Goal: Transaction & Acquisition: Purchase product/service

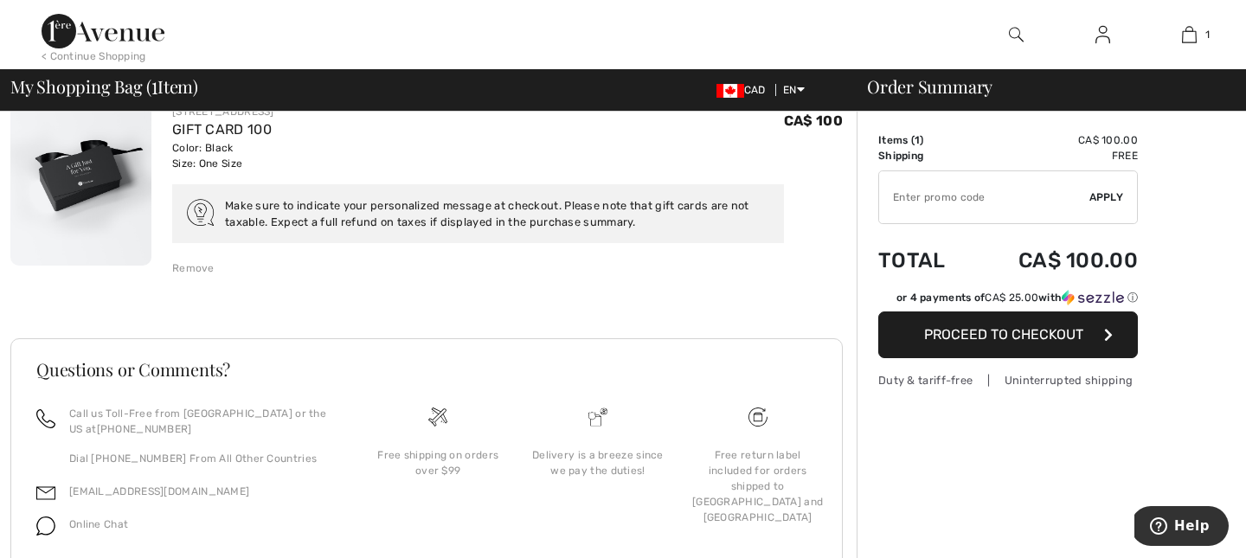
click at [980, 322] on button "Proceed to Checkout" at bounding box center [1008, 335] width 260 height 47
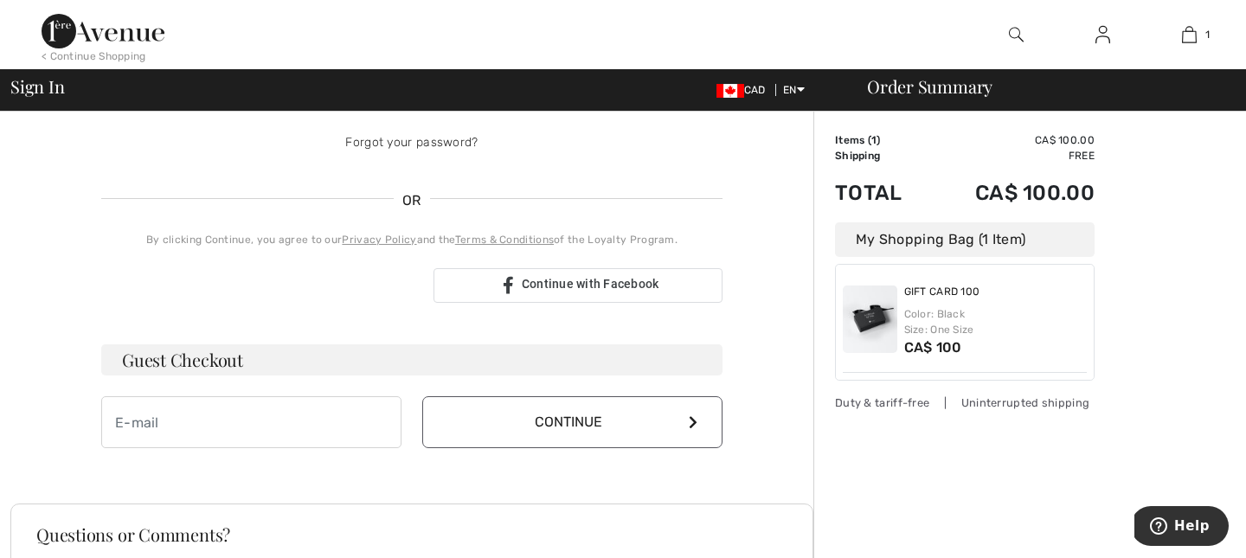
scroll to position [312, 0]
click at [290, 436] on input "email" at bounding box center [251, 421] width 300 height 52
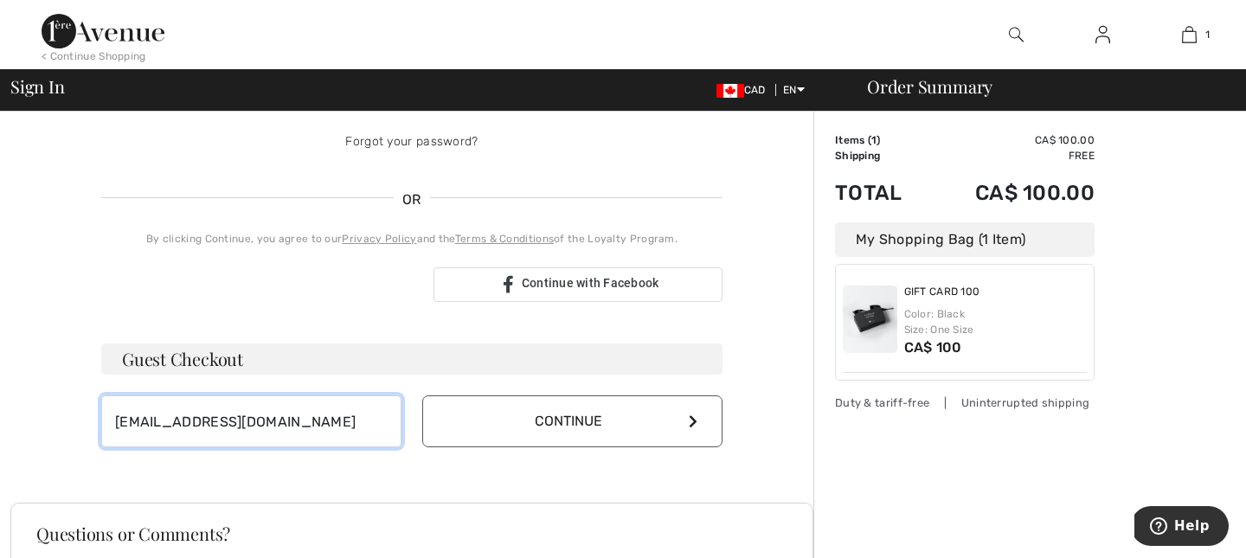
type input "jammc10@gmail.com"
click at [610, 416] on button "Continue" at bounding box center [572, 421] width 300 height 52
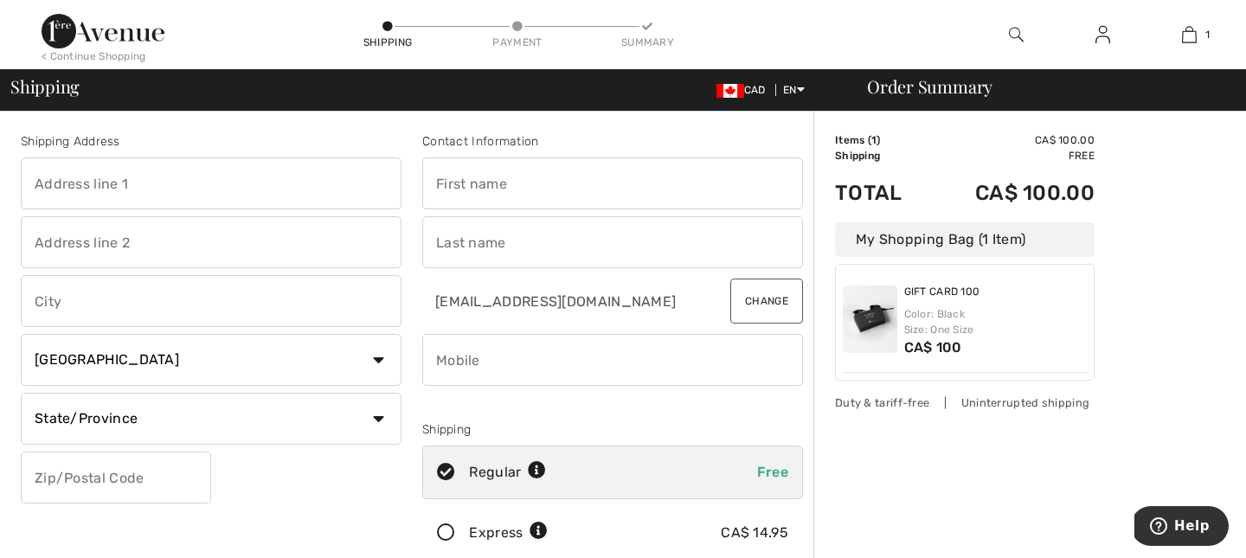
click at [164, 186] on input "text" at bounding box center [211, 183] width 381 height 52
click at [135, 197] on input "text" at bounding box center [211, 183] width 381 height 52
type input "109 rue de la Crete"
click at [67, 317] on input "text" at bounding box center [211, 301] width 381 height 52
type input "Pincourt"
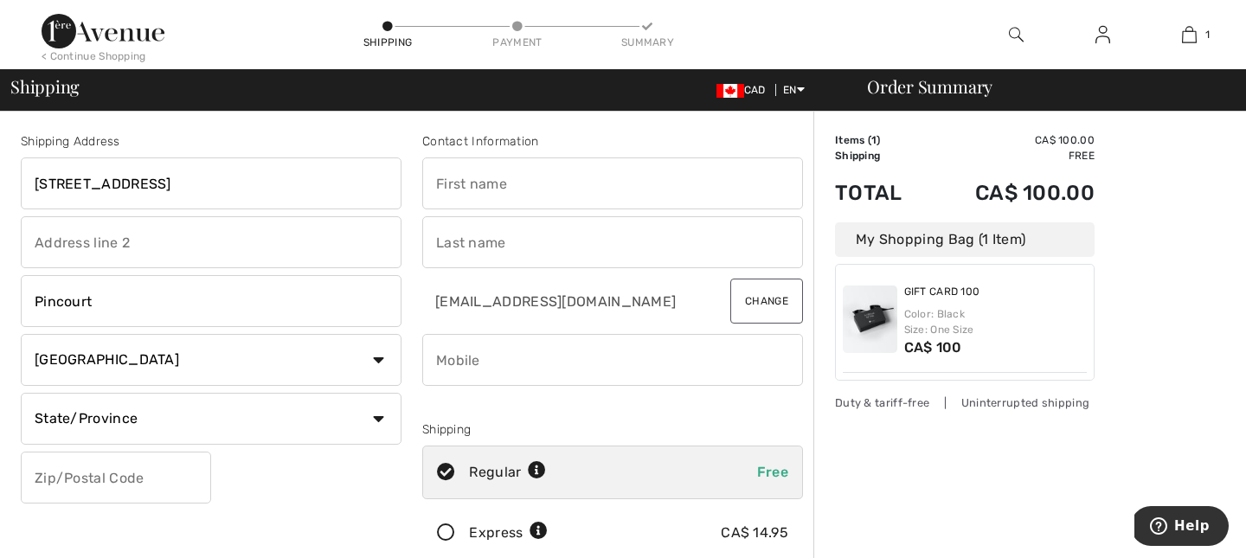
click at [83, 423] on select "State/Province Alberta British Columbia Manitoba New Brunswick Newfoundland and…" at bounding box center [211, 419] width 381 height 52
select select "QC"
click at [21, 393] on select "State/Province Alberta British Columbia Manitoba New Brunswick Newfoundland and…" at bounding box center [211, 419] width 381 height 52
click at [98, 483] on input "text" at bounding box center [116, 478] width 190 height 52
type input "J"
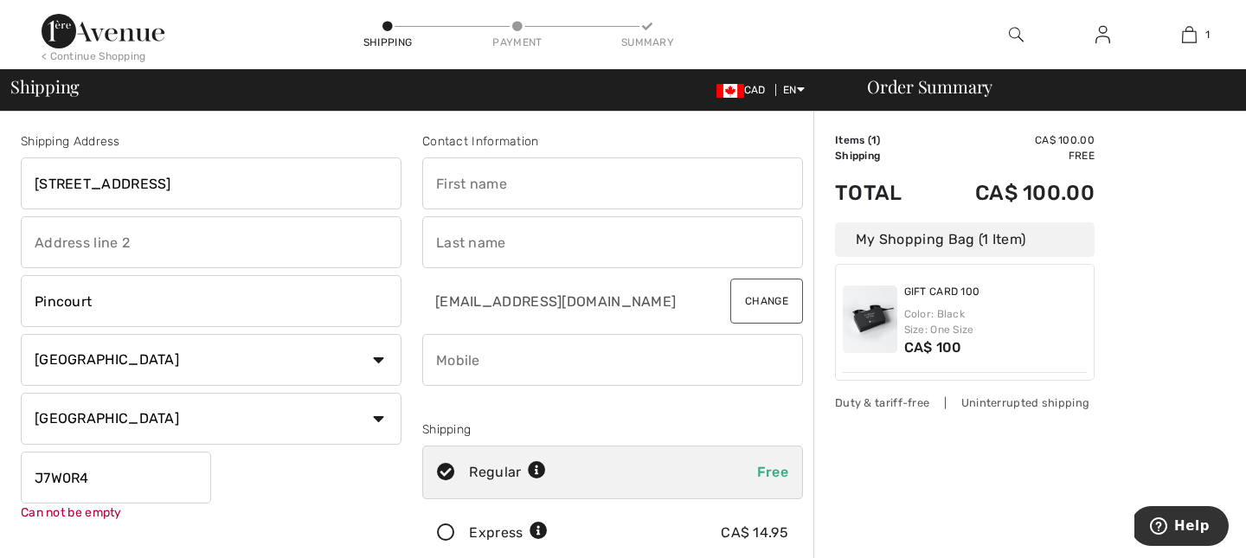
type input "J7W0R4"
click at [502, 169] on input "text" at bounding box center [612, 183] width 381 height 52
type input "Jamille"
click at [506, 240] on input "text" at bounding box center [612, 242] width 381 height 52
type input "Da Rocha"
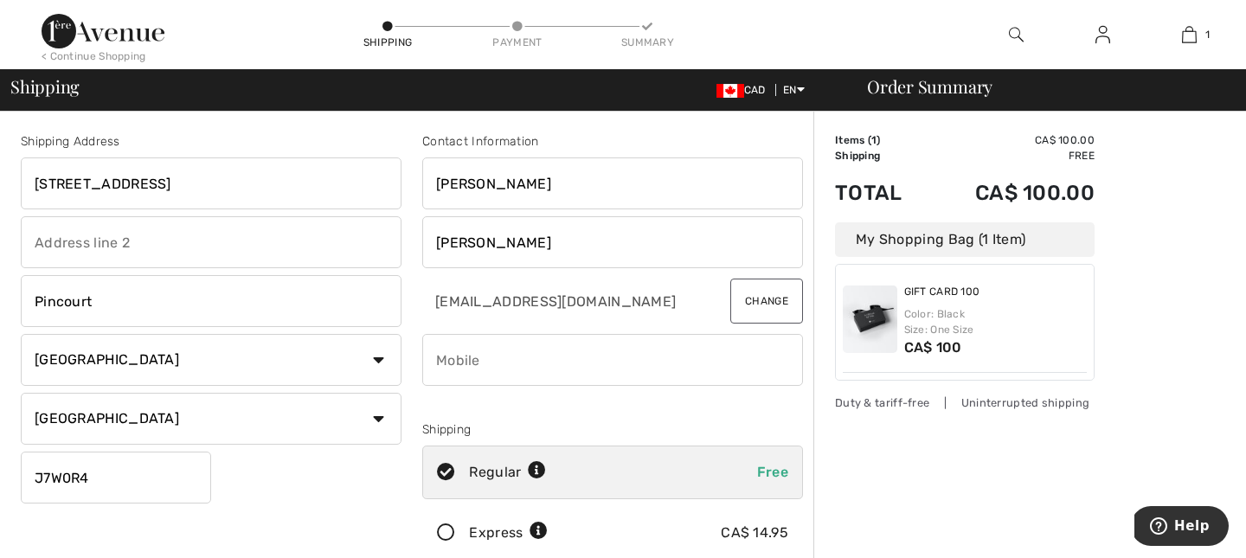
click at [503, 371] on input "phone" at bounding box center [612, 360] width 381 height 52
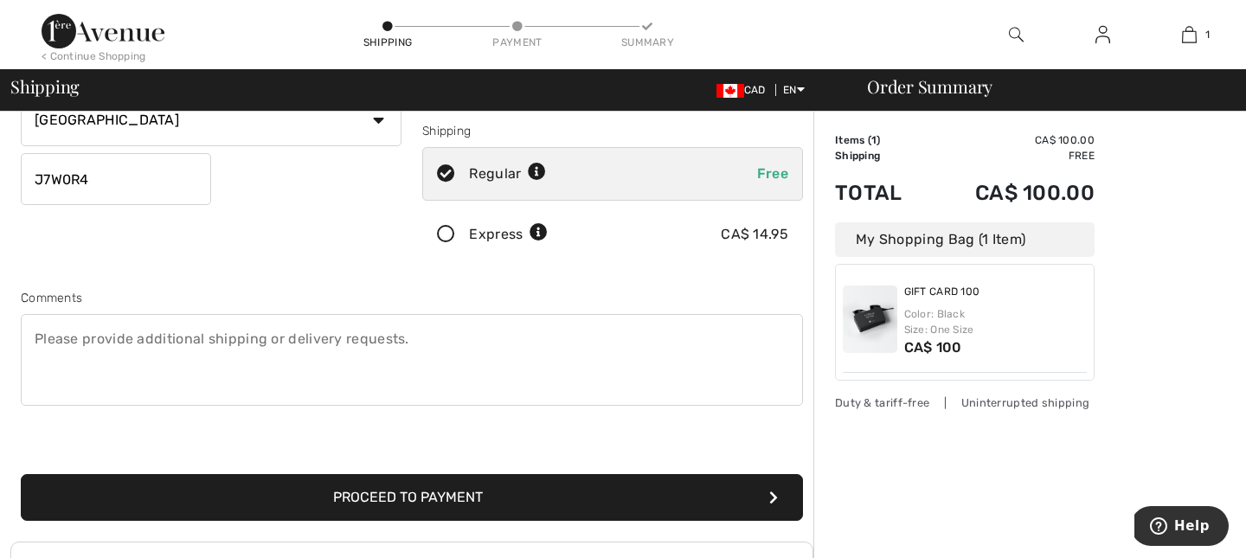
scroll to position [300, 0]
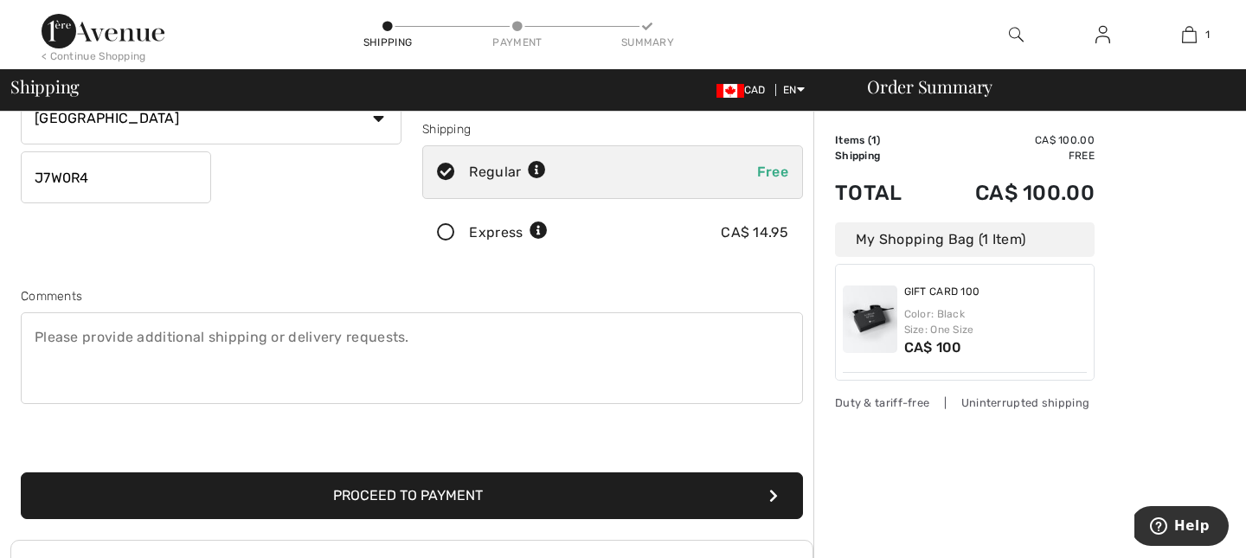
type input "5149262832"
click at [505, 497] on button "Proceed to Payment" at bounding box center [412, 495] width 782 height 47
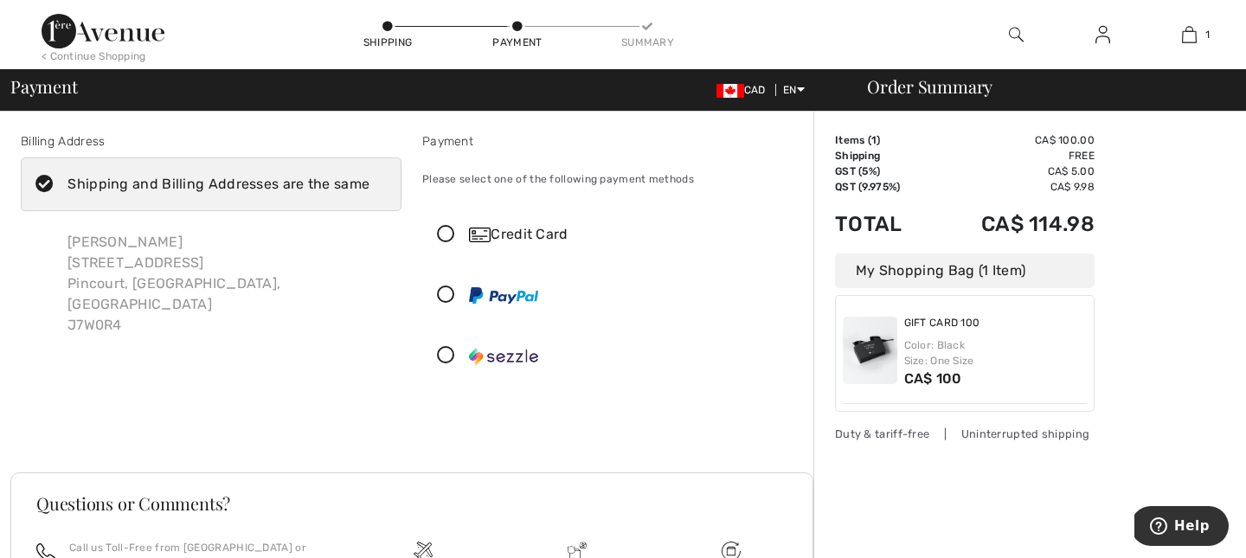
click at [453, 231] on icon at bounding box center [446, 235] width 46 height 18
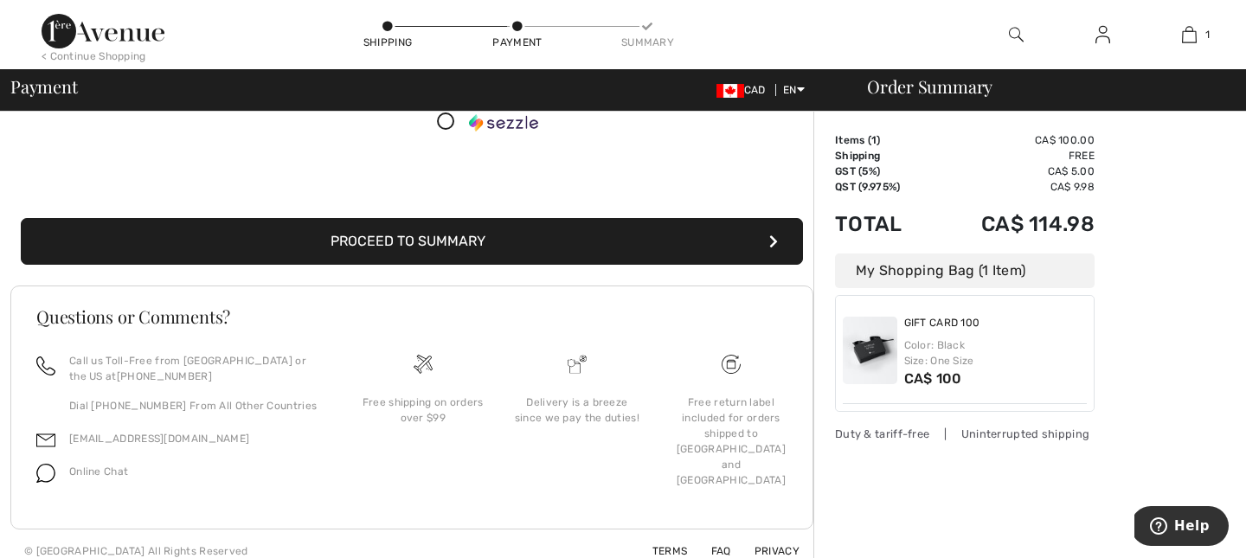
scroll to position [428, 0]
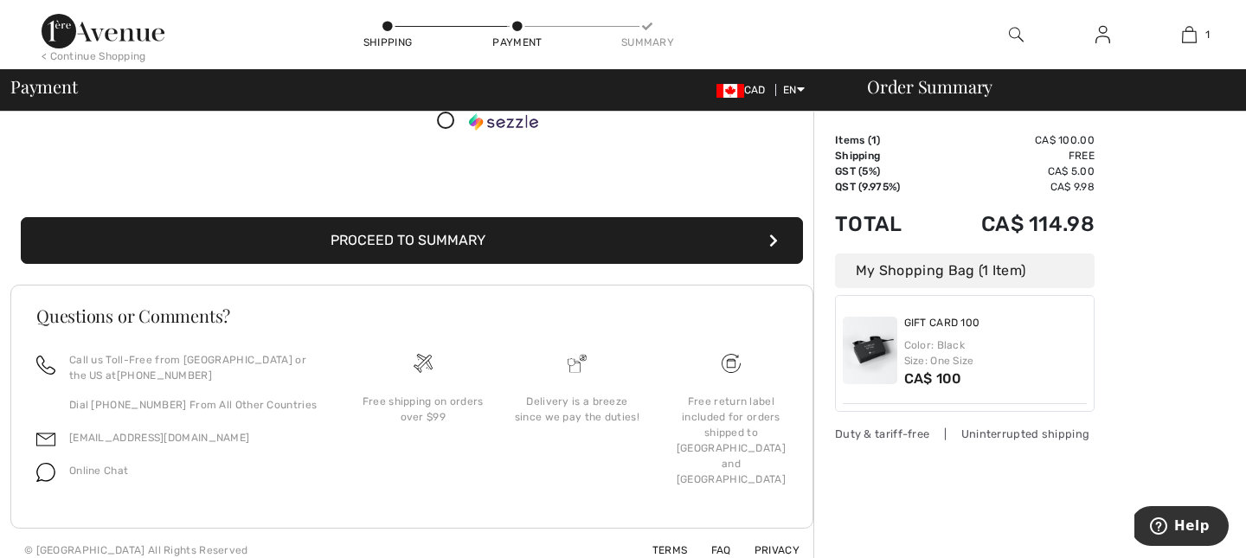
click at [491, 242] on button "Proceed to Summary" at bounding box center [412, 240] width 782 height 47
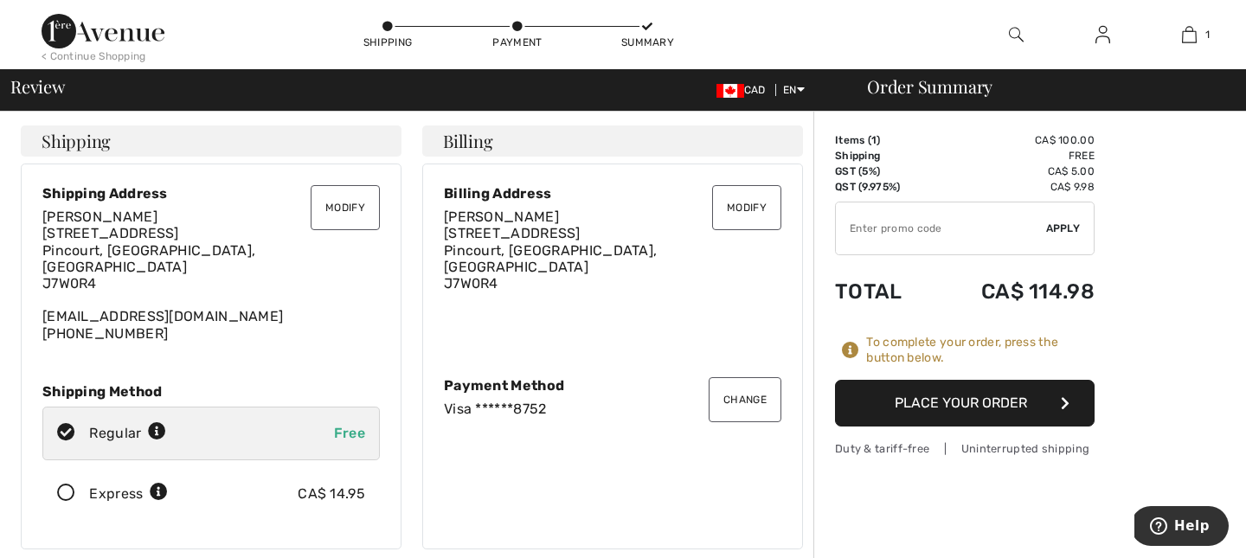
click at [1036, 395] on button "Place Your Order" at bounding box center [965, 403] width 260 height 47
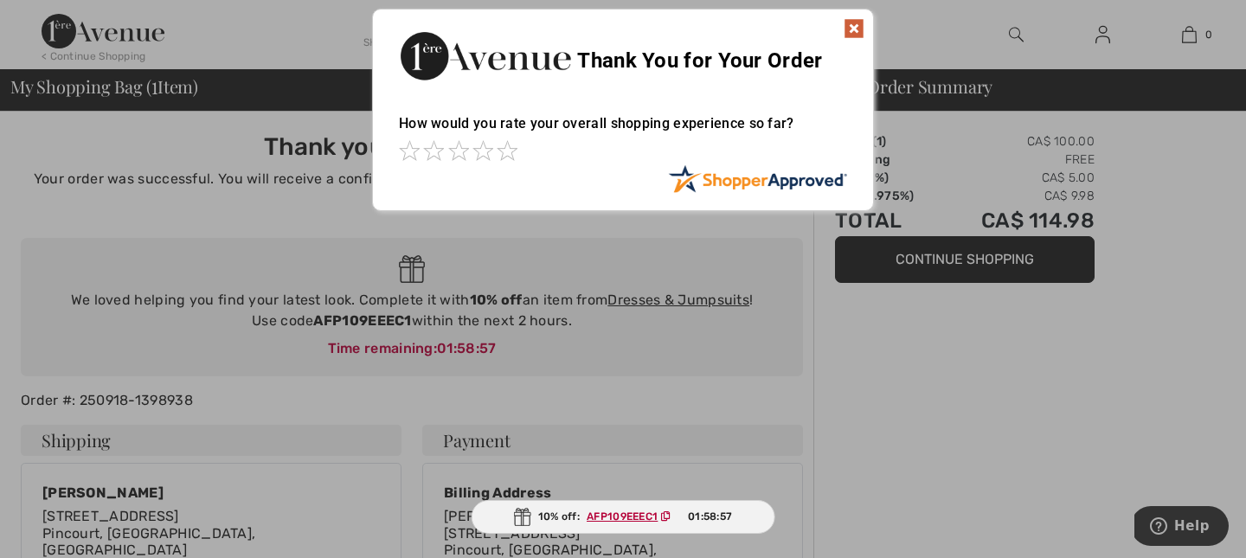
click at [862, 25] on img at bounding box center [854, 28] width 21 height 21
